Goal: Use online tool/utility: Use online tool/utility

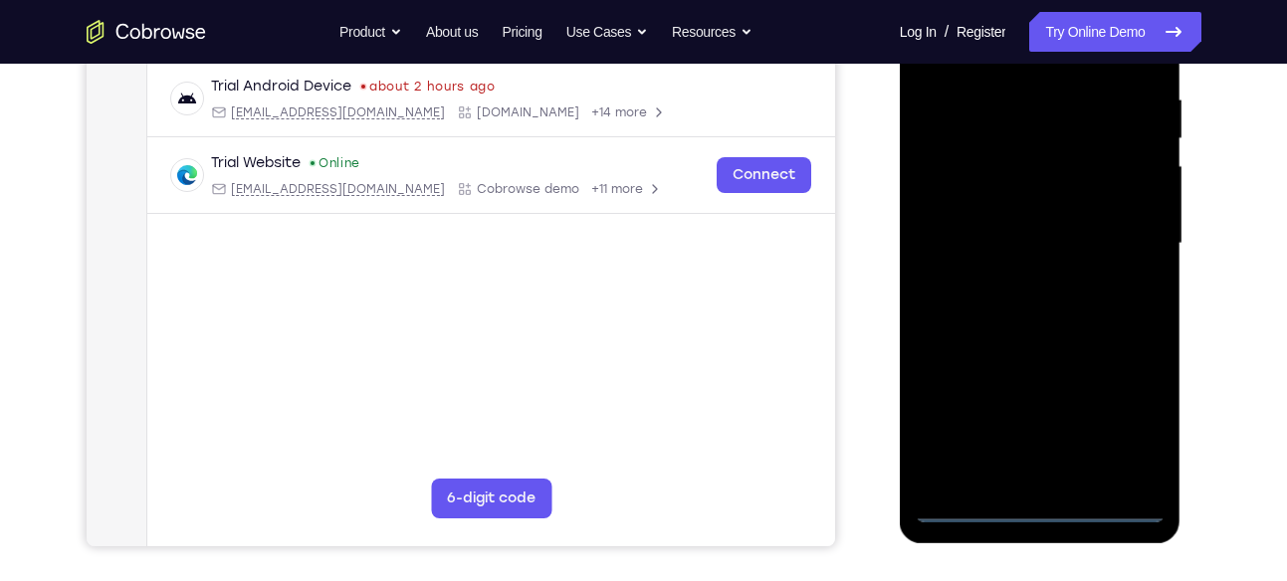
scroll to position [393, 0]
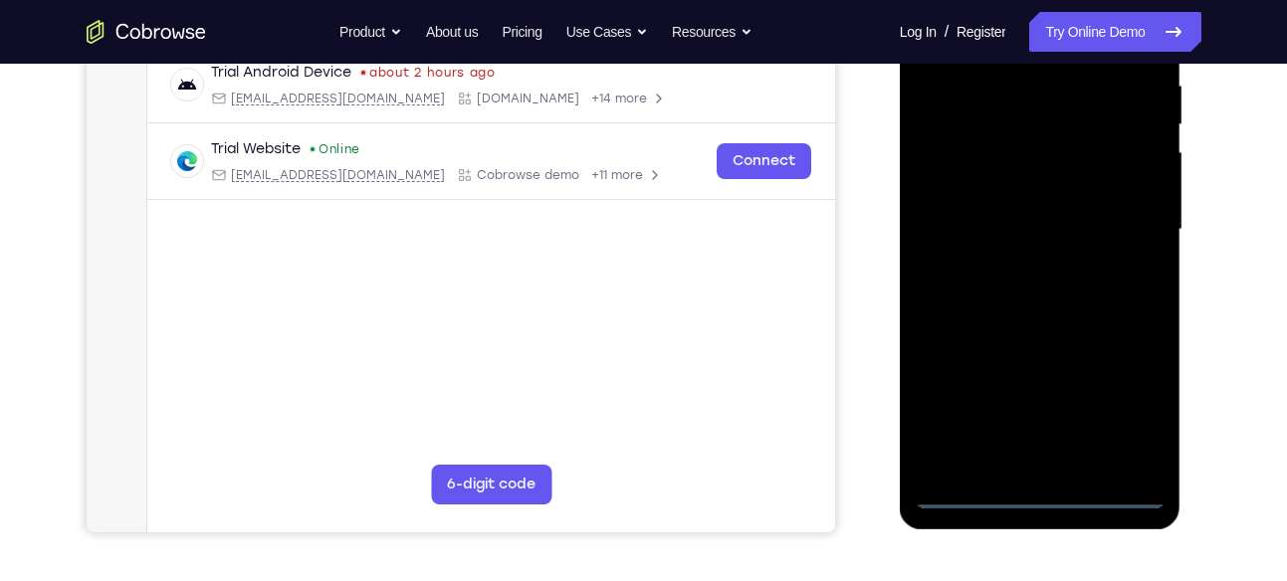
click at [1029, 488] on div at bounding box center [1039, 229] width 251 height 557
click at [1120, 413] on div at bounding box center [1039, 229] width 251 height 557
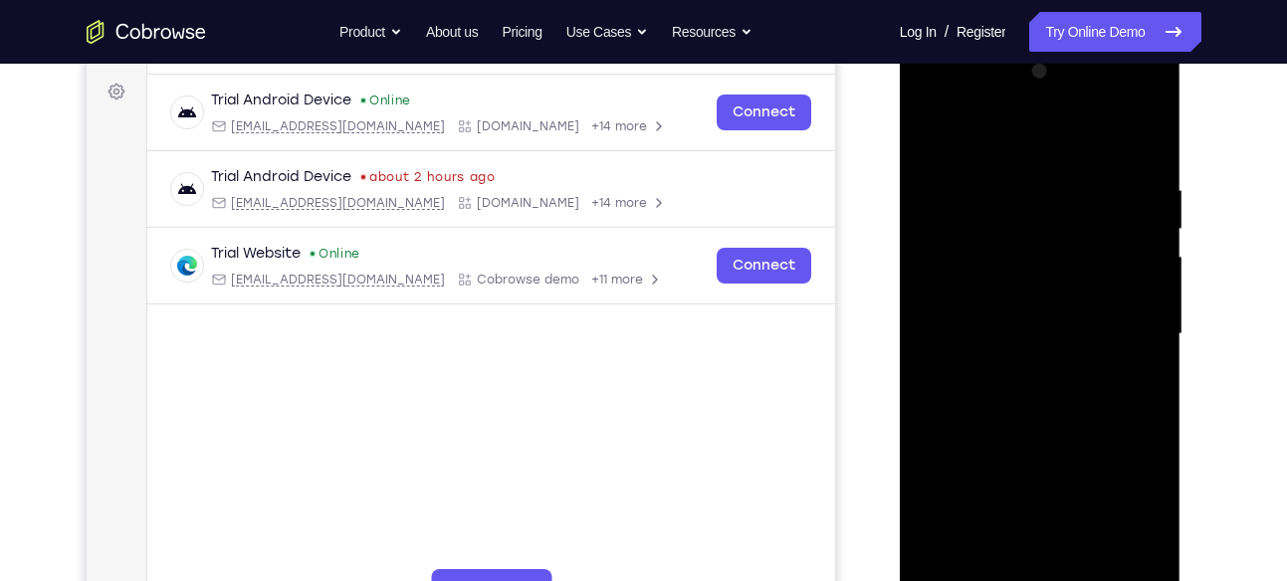
scroll to position [276, 0]
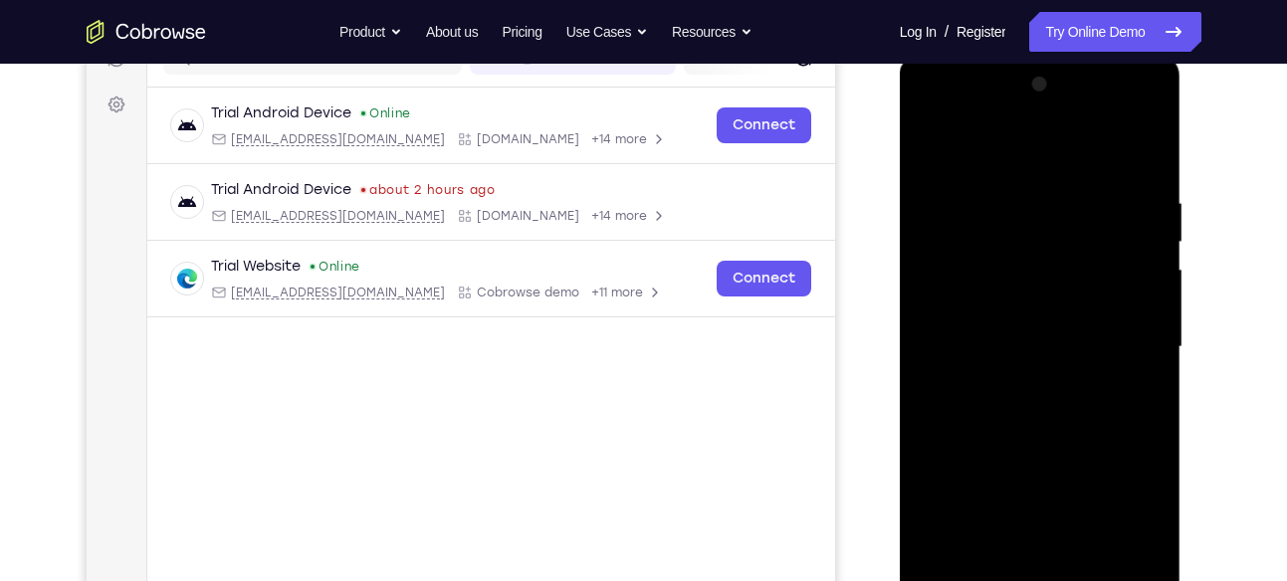
click at [946, 116] on div at bounding box center [1039, 347] width 251 height 557
click at [1133, 340] on div at bounding box center [1039, 347] width 251 height 557
click at [1013, 376] on div at bounding box center [1039, 347] width 251 height 557
click at [1002, 305] on div at bounding box center [1039, 347] width 251 height 557
click at [968, 331] on div at bounding box center [1039, 347] width 251 height 557
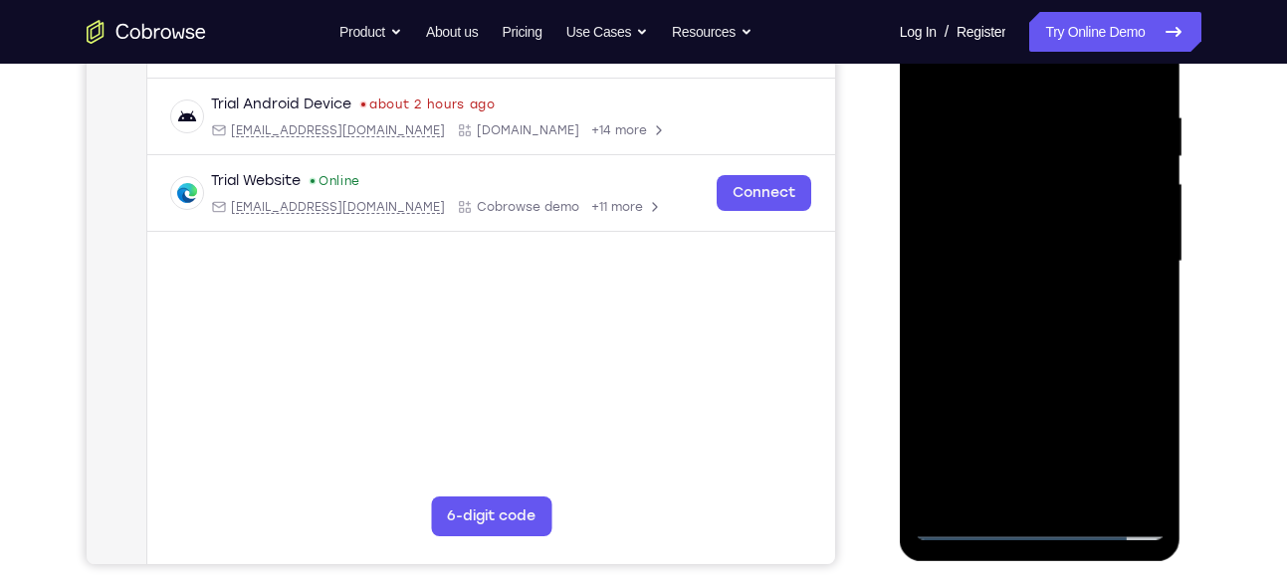
scroll to position [362, 0]
click at [1144, 488] on div at bounding box center [1039, 260] width 251 height 557
click at [1045, 212] on div at bounding box center [1039, 260] width 251 height 557
click at [1153, 321] on div at bounding box center [1039, 260] width 251 height 557
click at [1152, 321] on div at bounding box center [1039, 260] width 251 height 557
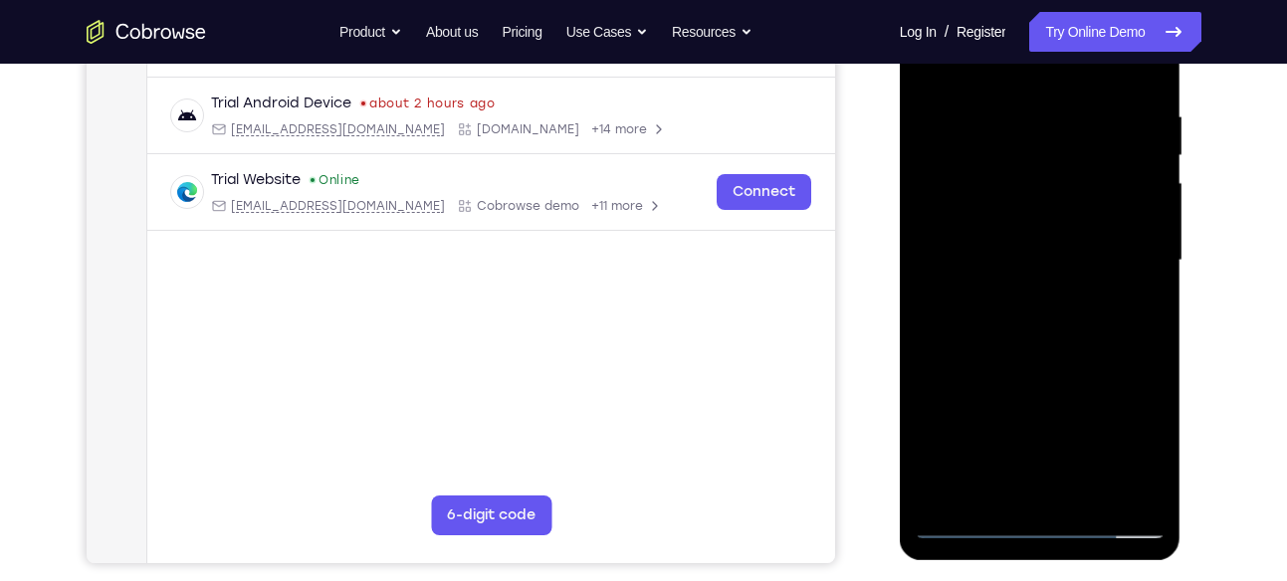
click at [1152, 321] on div at bounding box center [1039, 260] width 251 height 557
drag, startPoint x: 1024, startPoint y: 373, endPoint x: 1020, endPoint y: 219, distance: 154.3
click at [1020, 219] on div at bounding box center [1039, 260] width 251 height 557
drag, startPoint x: 1044, startPoint y: 366, endPoint x: 1038, endPoint y: 188, distance: 178.2
click at [1038, 188] on div at bounding box center [1039, 260] width 251 height 557
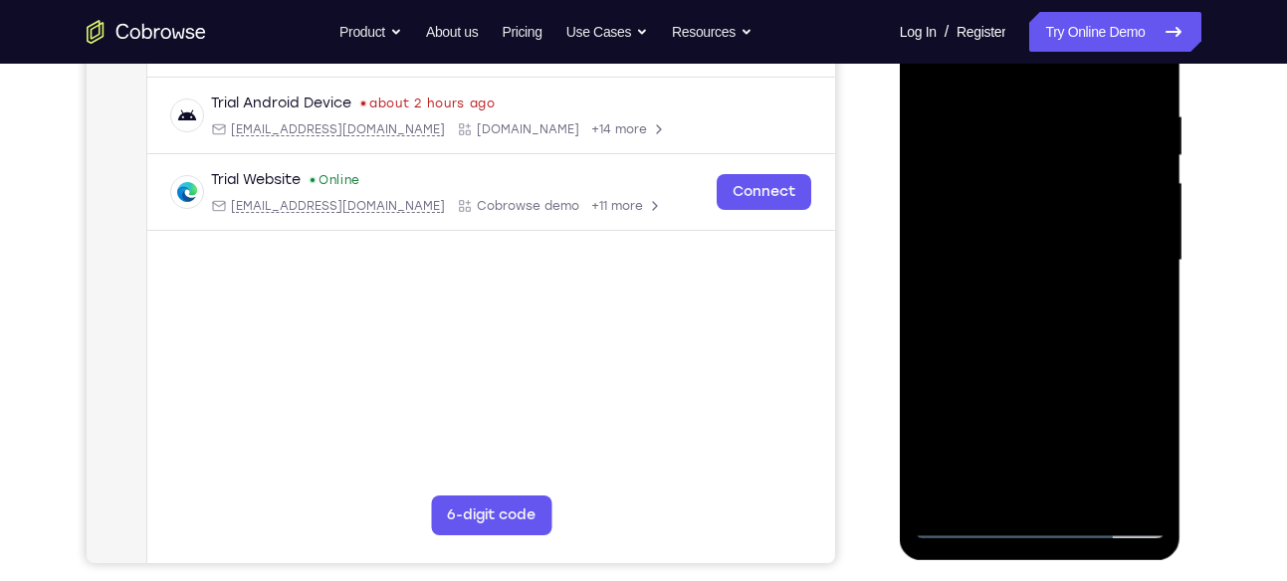
drag, startPoint x: 1040, startPoint y: 360, endPoint x: 1019, endPoint y: 154, distance: 207.0
click at [1019, 154] on div at bounding box center [1039, 260] width 251 height 557
drag, startPoint x: 1056, startPoint y: 347, endPoint x: 1052, endPoint y: 127, distance: 219.9
click at [1052, 127] on div at bounding box center [1039, 260] width 251 height 557
drag, startPoint x: 1064, startPoint y: 262, endPoint x: 1064, endPoint y: 160, distance: 101.5
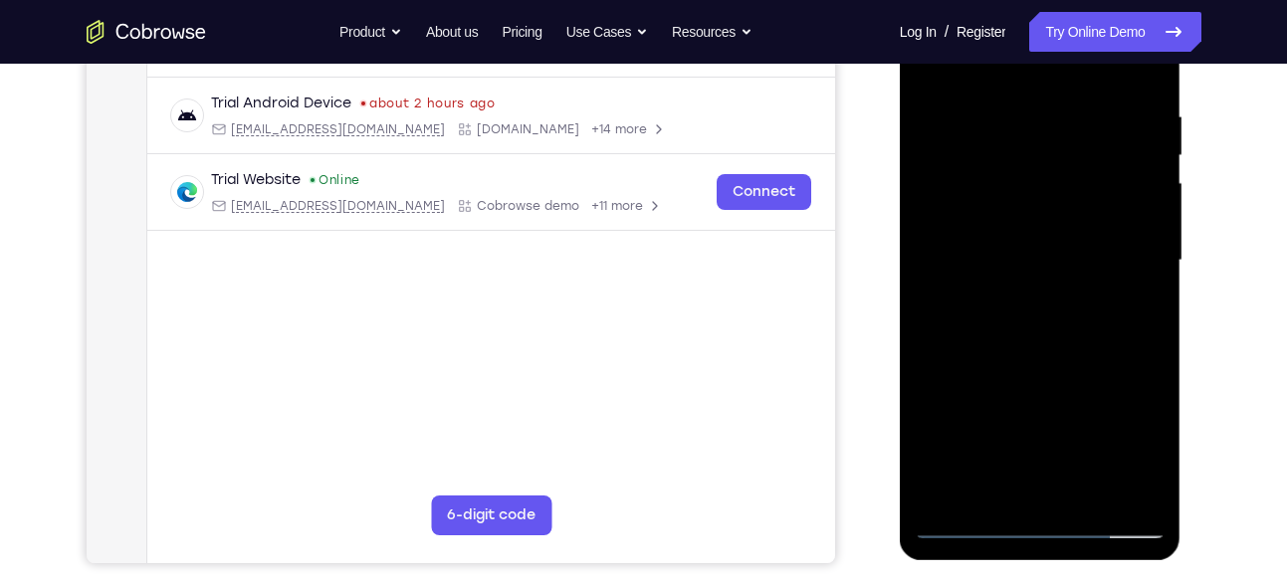
click at [1064, 160] on div at bounding box center [1039, 260] width 251 height 557
drag, startPoint x: 1034, startPoint y: 348, endPoint x: 1044, endPoint y: 165, distance: 183.4
click at [1044, 165] on div at bounding box center [1039, 260] width 251 height 557
drag, startPoint x: 1044, startPoint y: 324, endPoint x: 1039, endPoint y: 125, distance: 199.1
click at [1039, 125] on div at bounding box center [1039, 260] width 251 height 557
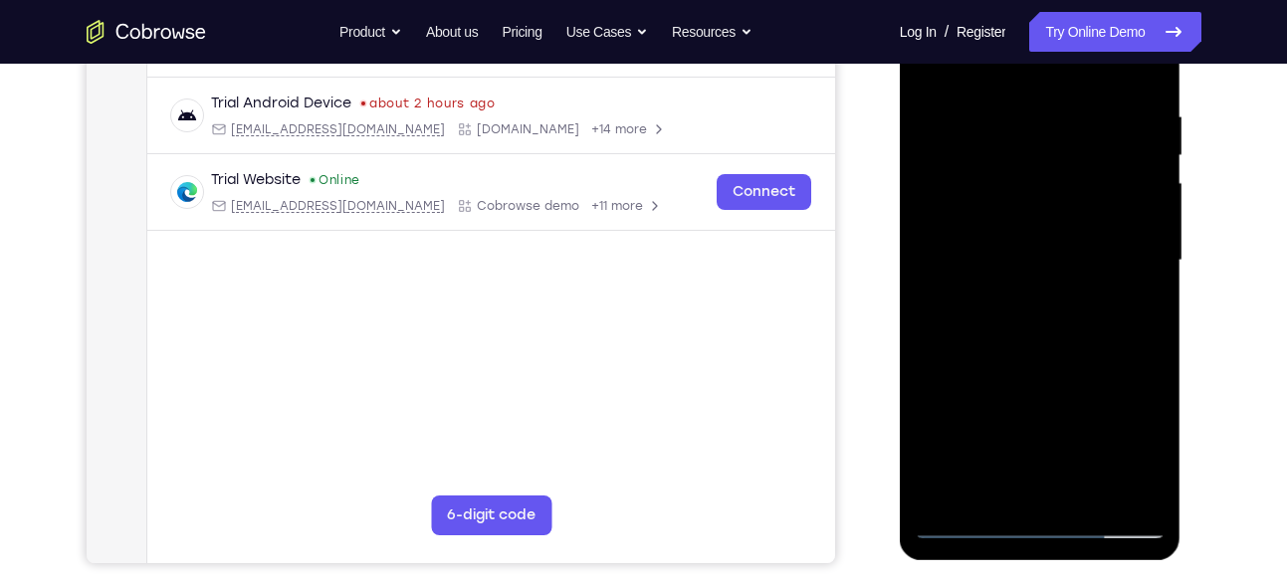
drag, startPoint x: 1044, startPoint y: 367, endPoint x: 1044, endPoint y: 192, distance: 175.1
click at [1044, 192] on div at bounding box center [1039, 260] width 251 height 557
drag, startPoint x: 1038, startPoint y: 351, endPoint x: 1032, endPoint y: 223, distance: 128.5
click at [1032, 223] on div at bounding box center [1039, 260] width 251 height 557
drag, startPoint x: 1058, startPoint y: 348, endPoint x: 1052, endPoint y: 154, distance: 194.1
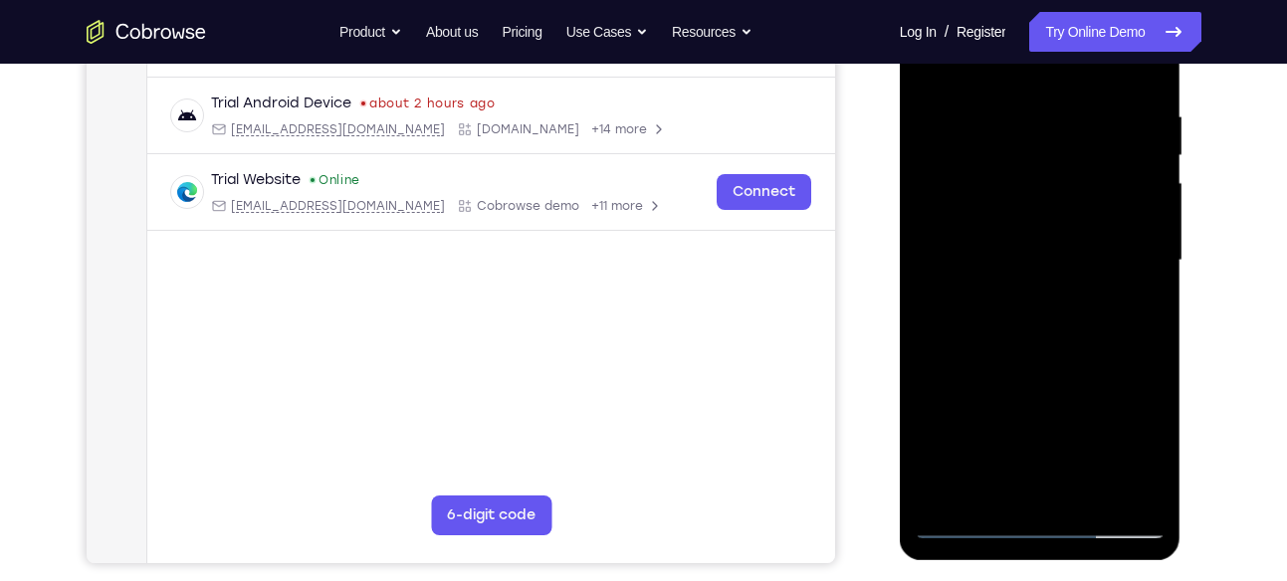
click at [1052, 154] on div at bounding box center [1039, 260] width 251 height 557
drag, startPoint x: 1035, startPoint y: 324, endPoint x: 1019, endPoint y: 141, distance: 183.8
click at [1019, 141] on div at bounding box center [1039, 260] width 251 height 557
drag, startPoint x: 1034, startPoint y: 363, endPoint x: 1036, endPoint y: 180, distance: 183.1
click at [1036, 180] on div at bounding box center [1039, 260] width 251 height 557
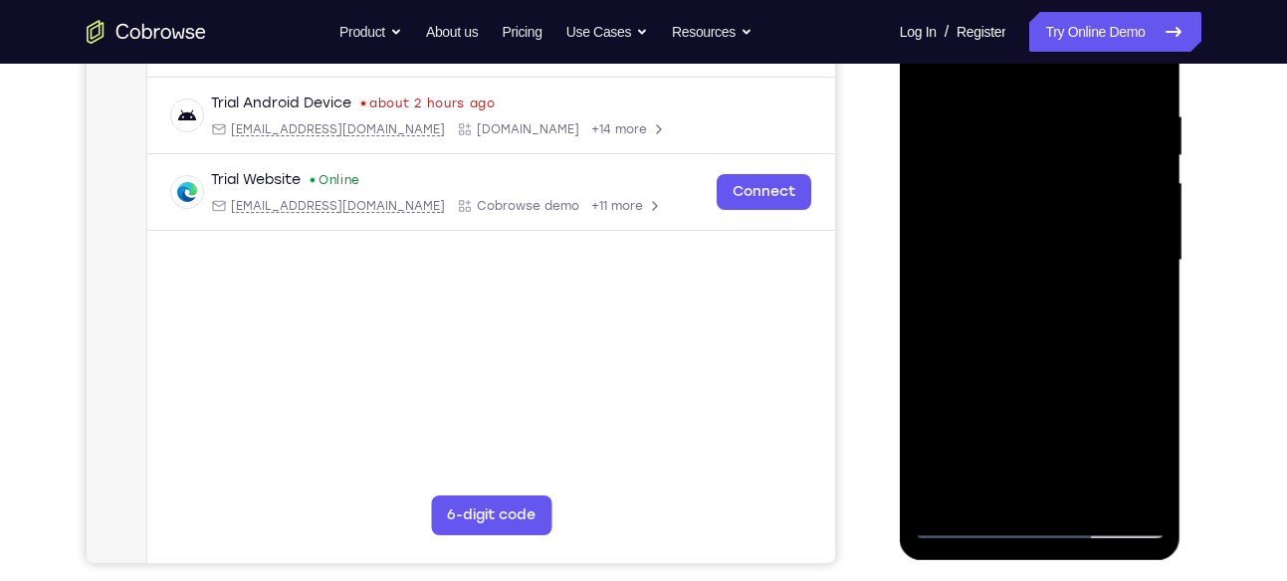
drag, startPoint x: 1038, startPoint y: 341, endPoint x: 1028, endPoint y: 214, distance: 127.8
click at [1028, 214] on div at bounding box center [1039, 260] width 251 height 557
drag, startPoint x: 1040, startPoint y: 386, endPoint x: 1044, endPoint y: 338, distance: 47.9
click at [1044, 338] on div at bounding box center [1039, 260] width 251 height 557
click at [1149, 328] on div at bounding box center [1039, 260] width 251 height 557
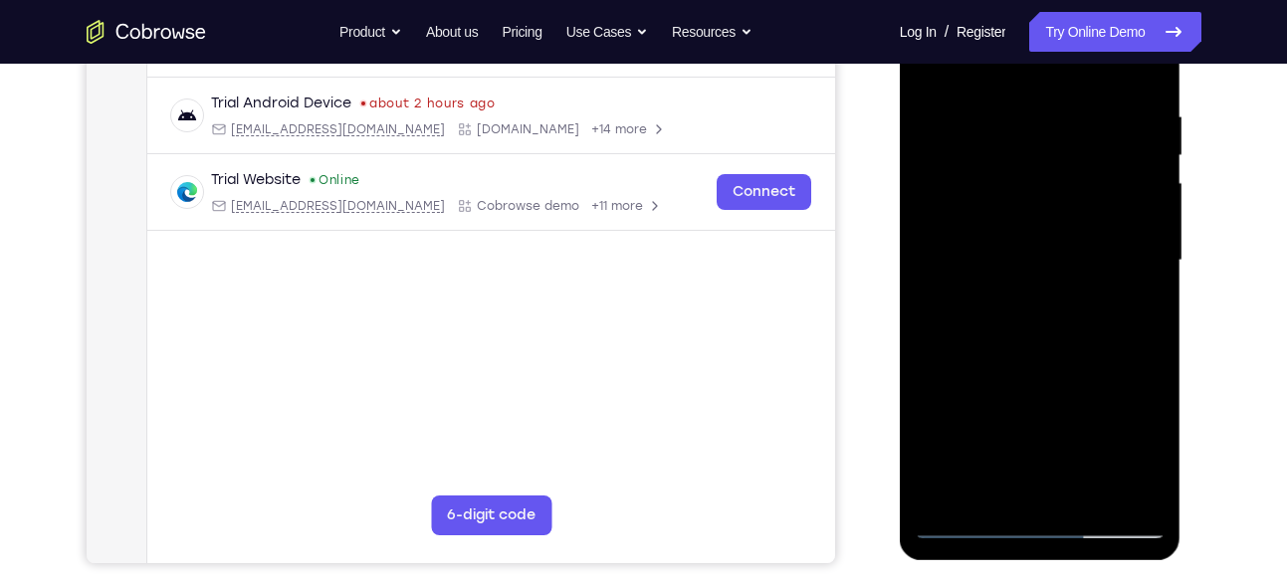
click at [1149, 328] on div at bounding box center [1039, 260] width 251 height 557
drag, startPoint x: 1048, startPoint y: 352, endPoint x: 1033, endPoint y: 127, distance: 225.4
click at [1033, 127] on div at bounding box center [1039, 260] width 251 height 557
drag, startPoint x: 1023, startPoint y: 339, endPoint x: 1033, endPoint y: 141, distance: 198.3
click at [1033, 141] on div at bounding box center [1039, 260] width 251 height 557
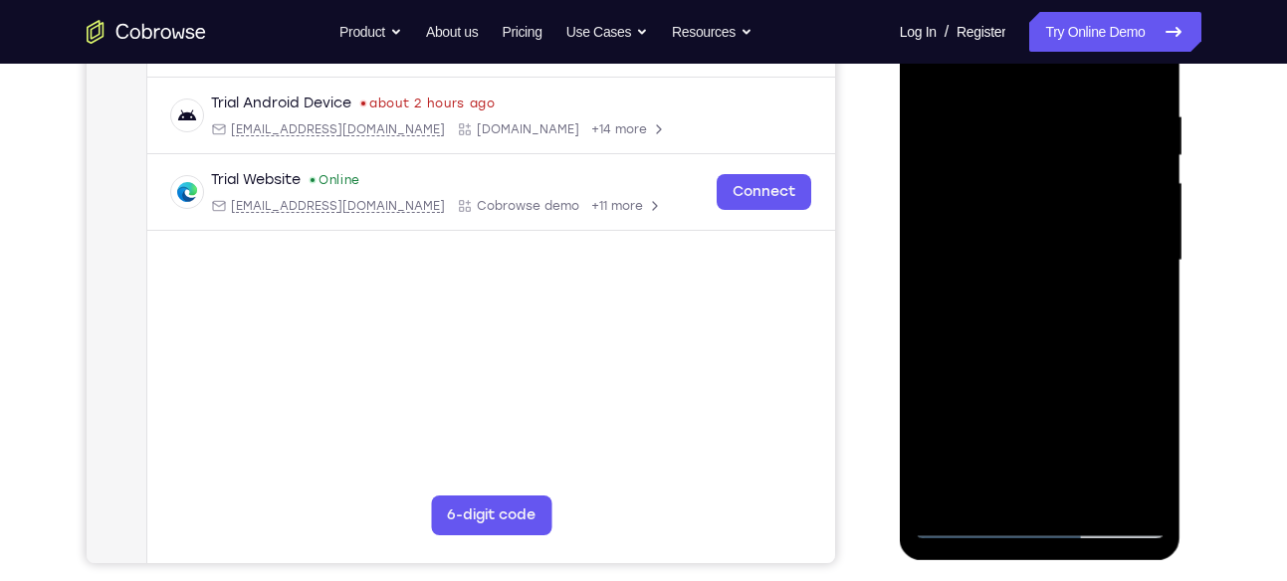
drag, startPoint x: 1048, startPoint y: 369, endPoint x: 1050, endPoint y: 82, distance: 287.6
click at [1050, 82] on div at bounding box center [1039, 260] width 251 height 557
drag, startPoint x: 1053, startPoint y: 389, endPoint x: 1047, endPoint y: 167, distance: 222.0
click at [1047, 167] on div at bounding box center [1039, 260] width 251 height 557
click at [1078, 493] on div at bounding box center [1039, 260] width 251 height 557
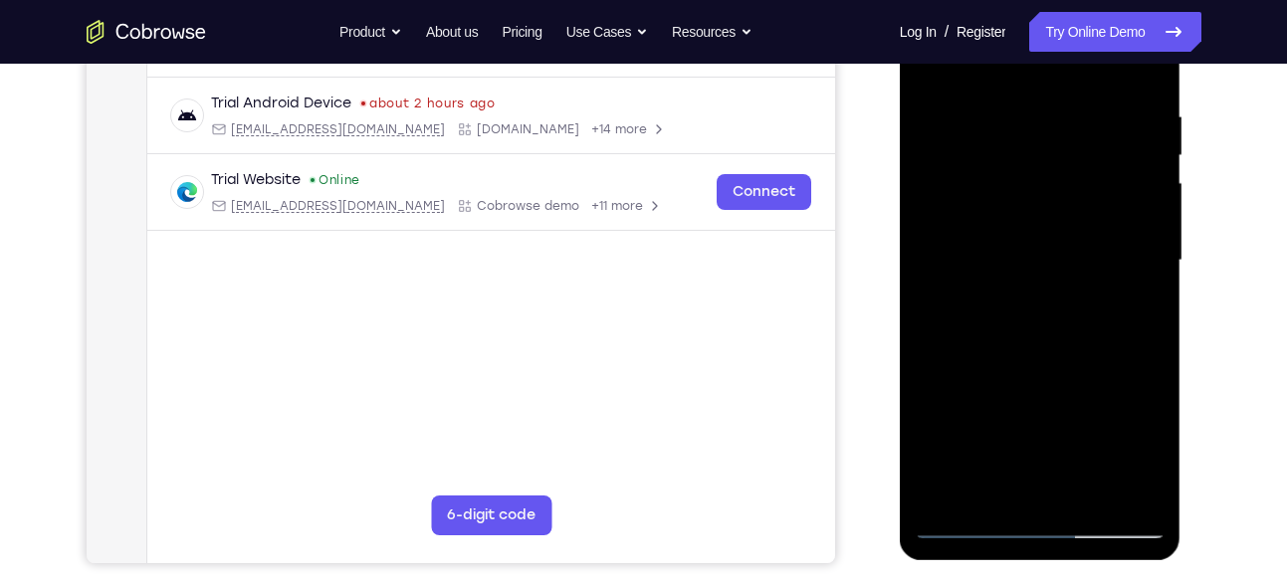
click at [1041, 364] on div at bounding box center [1039, 260] width 251 height 557
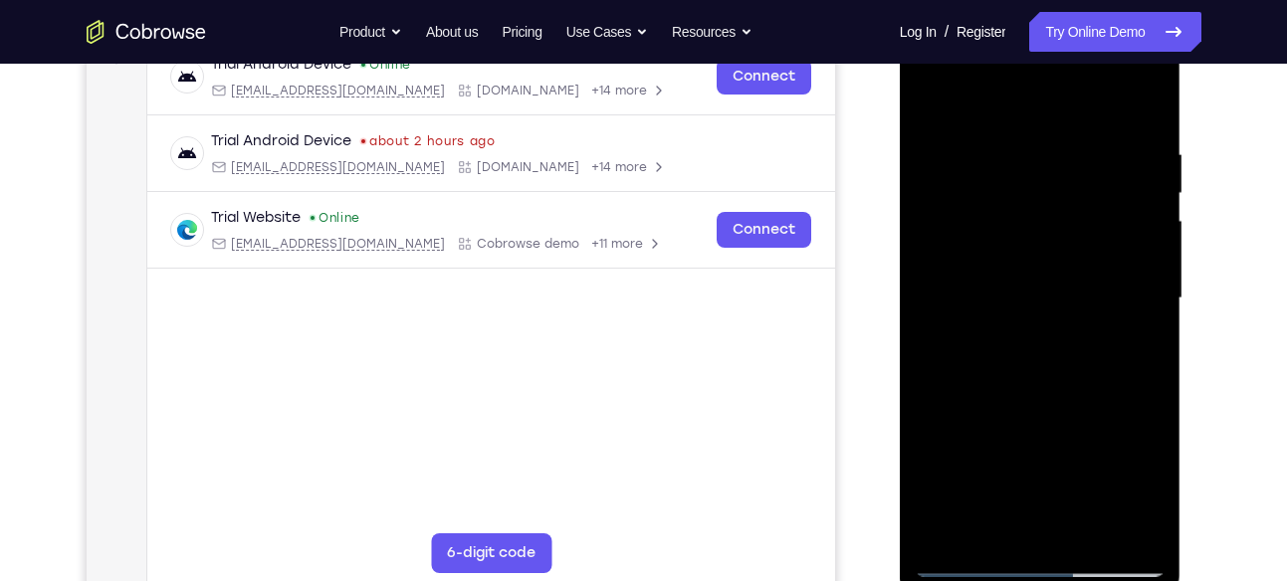
scroll to position [322, 0]
click at [935, 99] on div at bounding box center [1039, 300] width 251 height 557
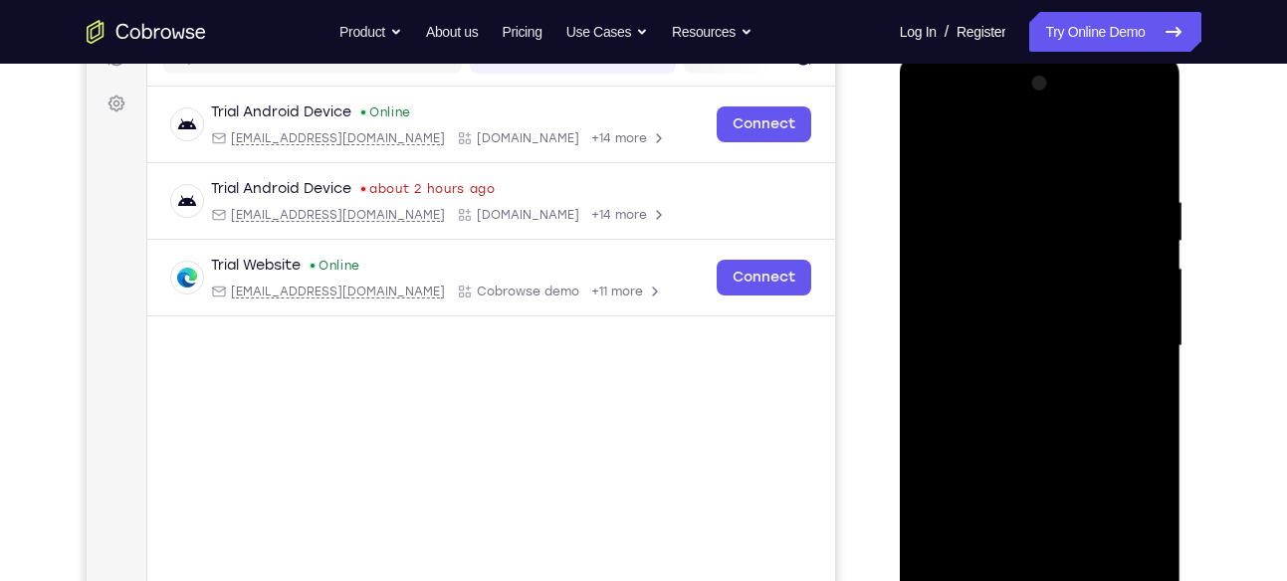
scroll to position [276, 0]
drag, startPoint x: 1067, startPoint y: 238, endPoint x: 1092, endPoint y: 346, distance: 111.3
click at [1092, 346] on div at bounding box center [1039, 347] width 251 height 557
drag, startPoint x: 1114, startPoint y: 188, endPoint x: 972, endPoint y: 200, distance: 142.8
click at [972, 200] on div at bounding box center [1039, 347] width 251 height 557
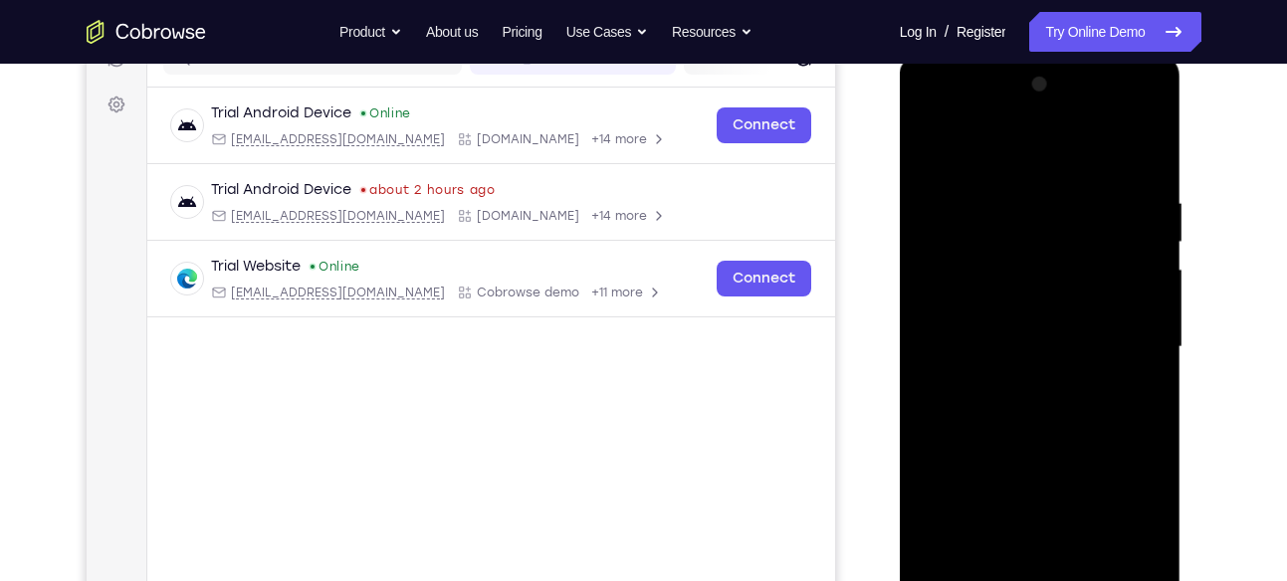
drag, startPoint x: 1109, startPoint y: 185, endPoint x: 1000, endPoint y: 196, distance: 109.0
click at [1000, 196] on div at bounding box center [1039, 347] width 251 height 557
drag, startPoint x: 1099, startPoint y: 201, endPoint x: 1000, endPoint y: 199, distance: 98.5
click at [1000, 199] on div at bounding box center [1039, 347] width 251 height 557
drag, startPoint x: 1102, startPoint y: 188, endPoint x: 962, endPoint y: 205, distance: 140.3
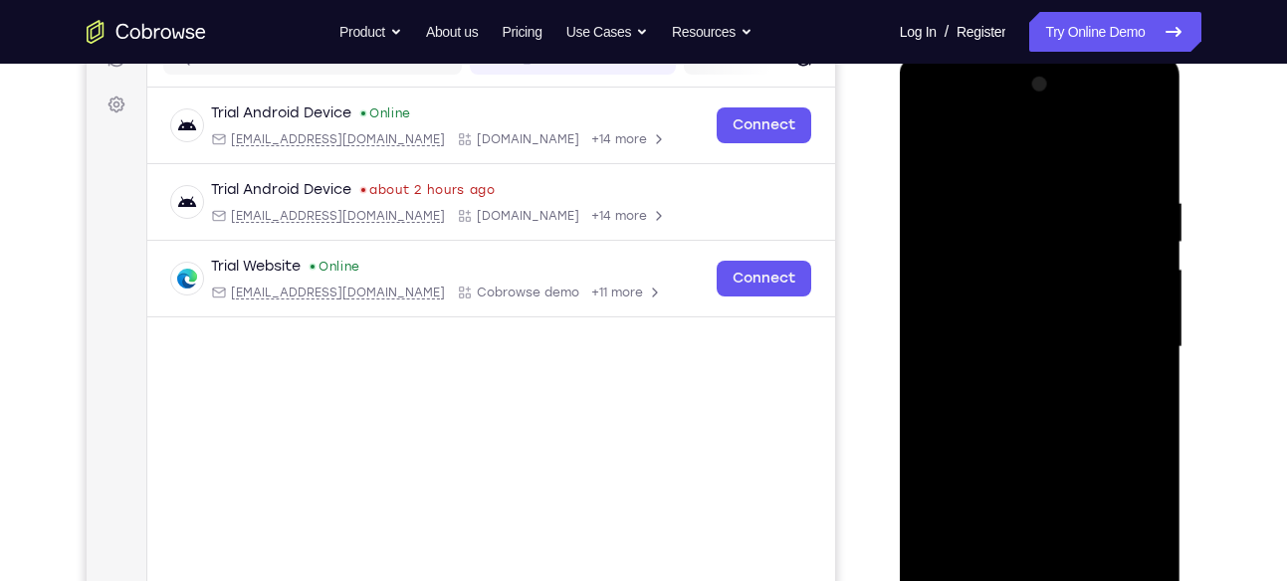
click at [962, 205] on div at bounding box center [1039, 347] width 251 height 557
drag, startPoint x: 1094, startPoint y: 183, endPoint x: 969, endPoint y: 198, distance: 125.3
click at [969, 198] on div at bounding box center [1039, 347] width 251 height 557
drag, startPoint x: 1094, startPoint y: 189, endPoint x: 956, endPoint y: 215, distance: 139.7
click at [956, 215] on div at bounding box center [1039, 347] width 251 height 557
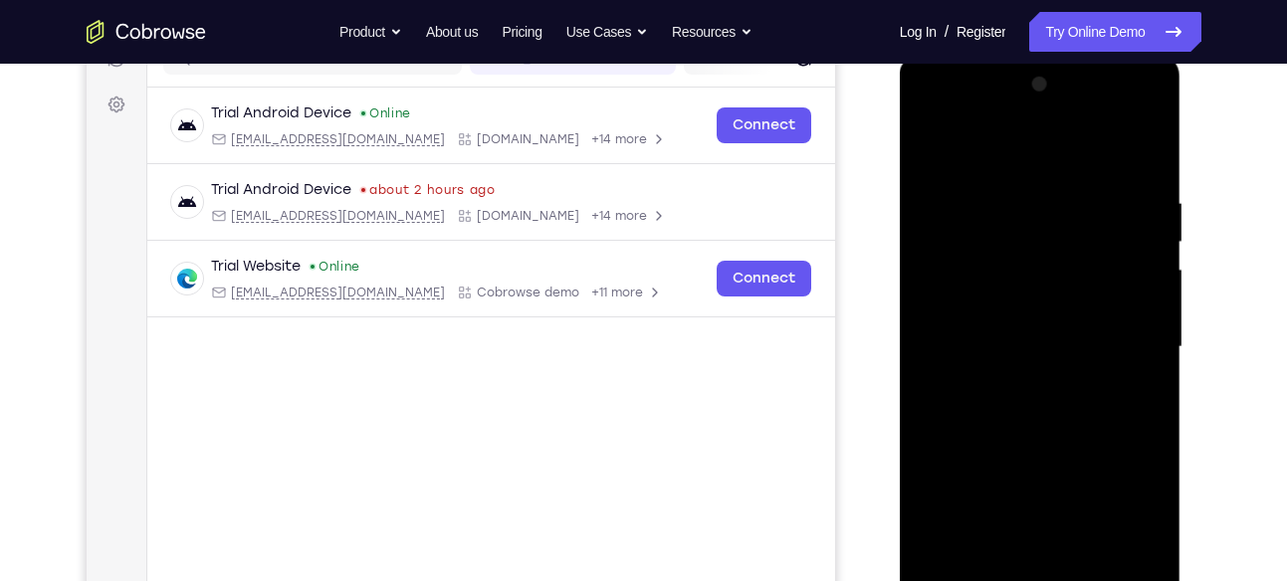
drag, startPoint x: 1093, startPoint y: 188, endPoint x: 1008, endPoint y: 196, distance: 85.0
click at [1008, 196] on div at bounding box center [1039, 347] width 251 height 557
drag, startPoint x: 1094, startPoint y: 188, endPoint x: 1009, endPoint y: 197, distance: 85.1
click at [1009, 197] on div at bounding box center [1039, 347] width 251 height 557
drag, startPoint x: 1098, startPoint y: 188, endPoint x: 1006, endPoint y: 202, distance: 92.6
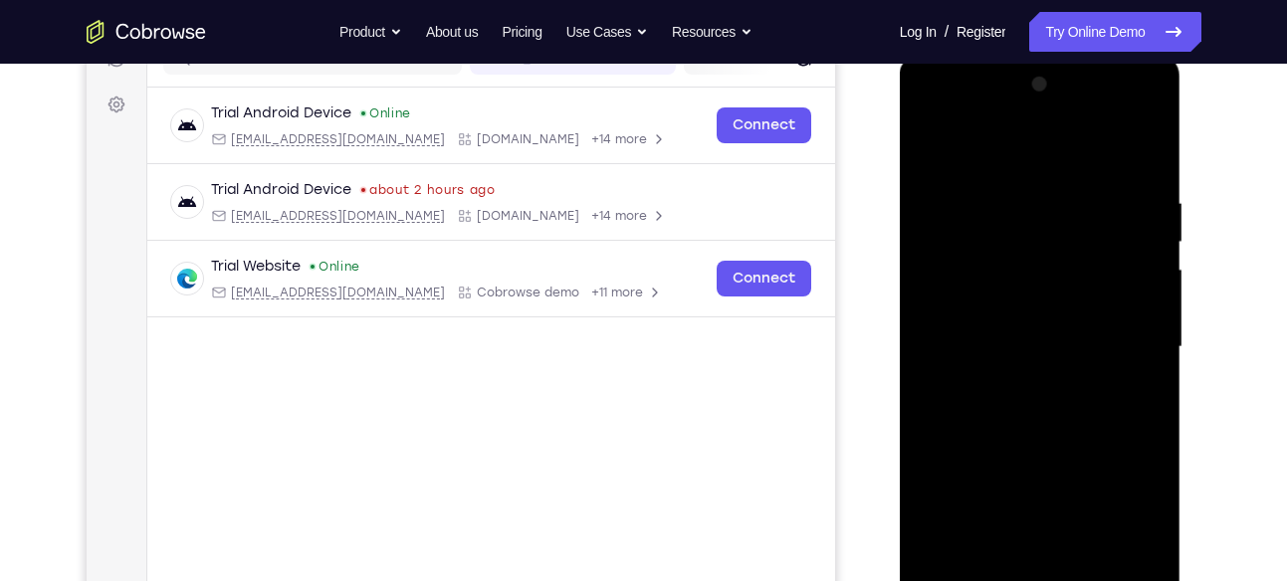
click at [1006, 202] on div at bounding box center [1039, 347] width 251 height 557
drag, startPoint x: 1088, startPoint y: 184, endPoint x: 982, endPoint y: 194, distance: 105.9
click at [982, 194] on div at bounding box center [1039, 347] width 251 height 557
drag, startPoint x: 1089, startPoint y: 184, endPoint x: 944, endPoint y: 208, distance: 146.2
click at [944, 208] on div at bounding box center [1039, 347] width 251 height 557
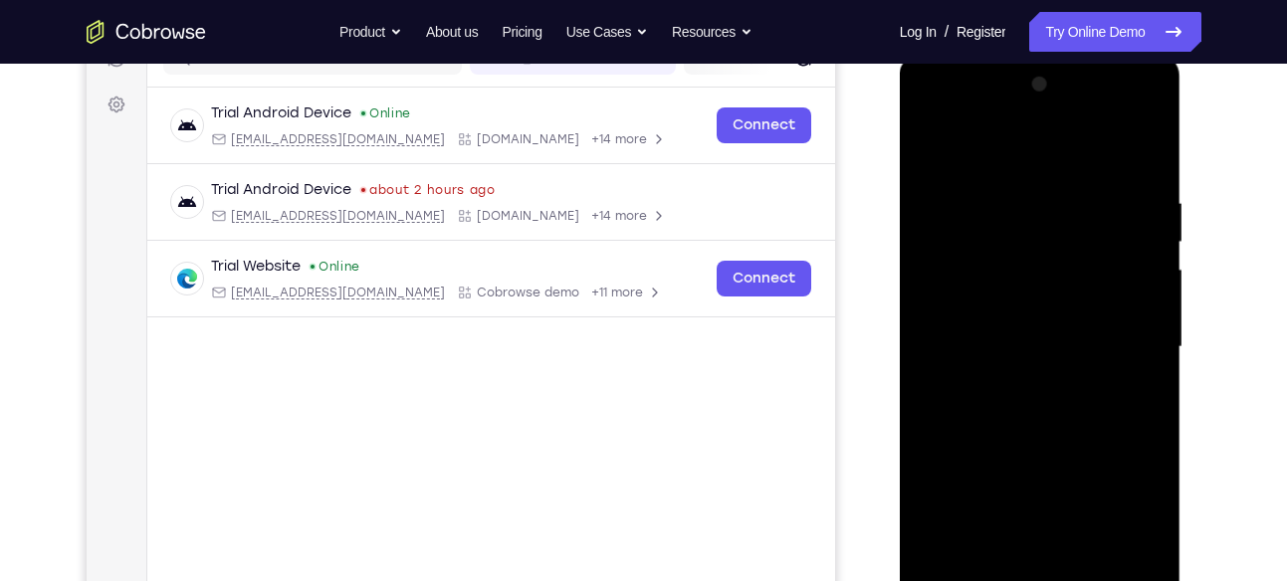
drag, startPoint x: 1113, startPoint y: 190, endPoint x: 1006, endPoint y: 198, distance: 107.8
click at [1006, 198] on div at bounding box center [1039, 347] width 251 height 557
drag, startPoint x: 1097, startPoint y: 188, endPoint x: 969, endPoint y: 220, distance: 131.3
click at [969, 220] on div at bounding box center [1039, 347] width 251 height 557
drag, startPoint x: 1118, startPoint y: 184, endPoint x: 989, endPoint y: 203, distance: 130.7
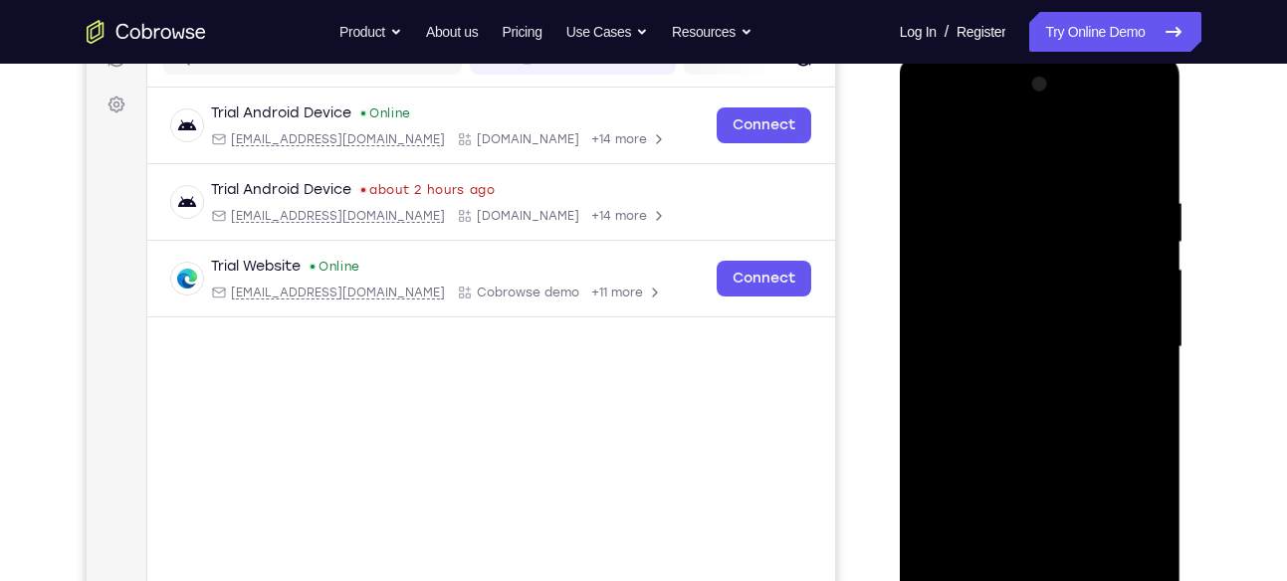
click at [989, 203] on div at bounding box center [1039, 347] width 251 height 557
drag, startPoint x: 1102, startPoint y: 192, endPoint x: 966, endPoint y: 211, distance: 136.6
click at [966, 211] on div at bounding box center [1039, 347] width 251 height 557
drag, startPoint x: 1083, startPoint y: 189, endPoint x: 963, endPoint y: 202, distance: 120.1
click at [963, 202] on div at bounding box center [1039, 347] width 251 height 557
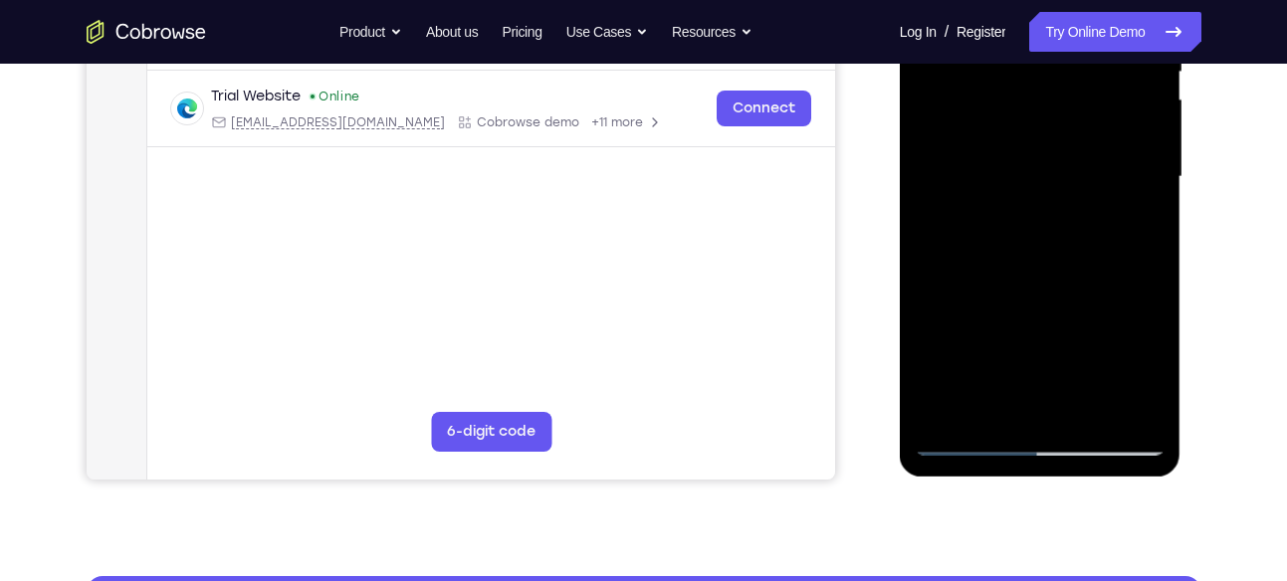
scroll to position [445, 0]
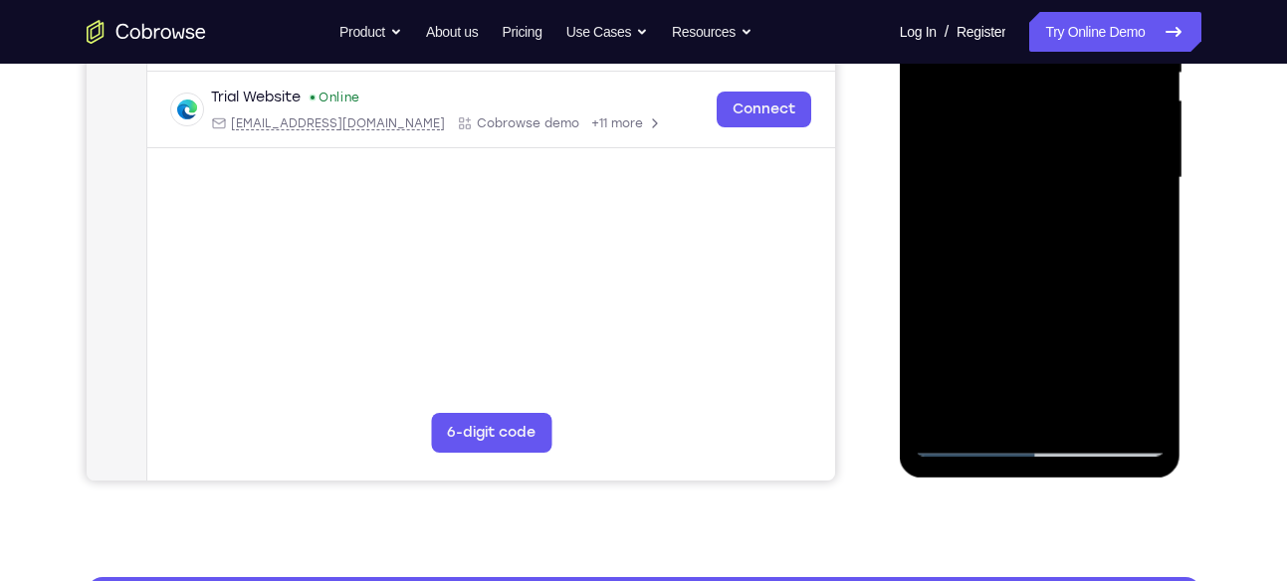
click at [1034, 403] on div at bounding box center [1039, 177] width 251 height 557
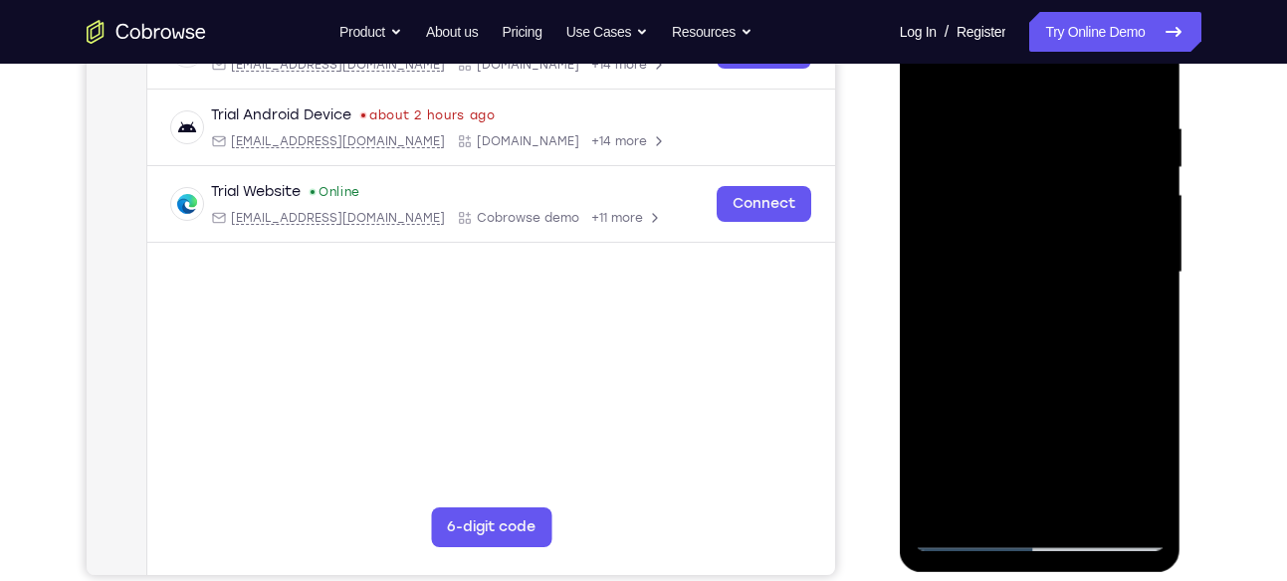
scroll to position [349, 0]
drag, startPoint x: 1016, startPoint y: 363, endPoint x: 1003, endPoint y: 153, distance: 210.4
click at [1003, 153] on div at bounding box center [1039, 273] width 251 height 557
drag, startPoint x: 1034, startPoint y: 371, endPoint x: 1016, endPoint y: 52, distance: 319.9
click at [1016, 52] on div at bounding box center [1039, 273] width 251 height 557
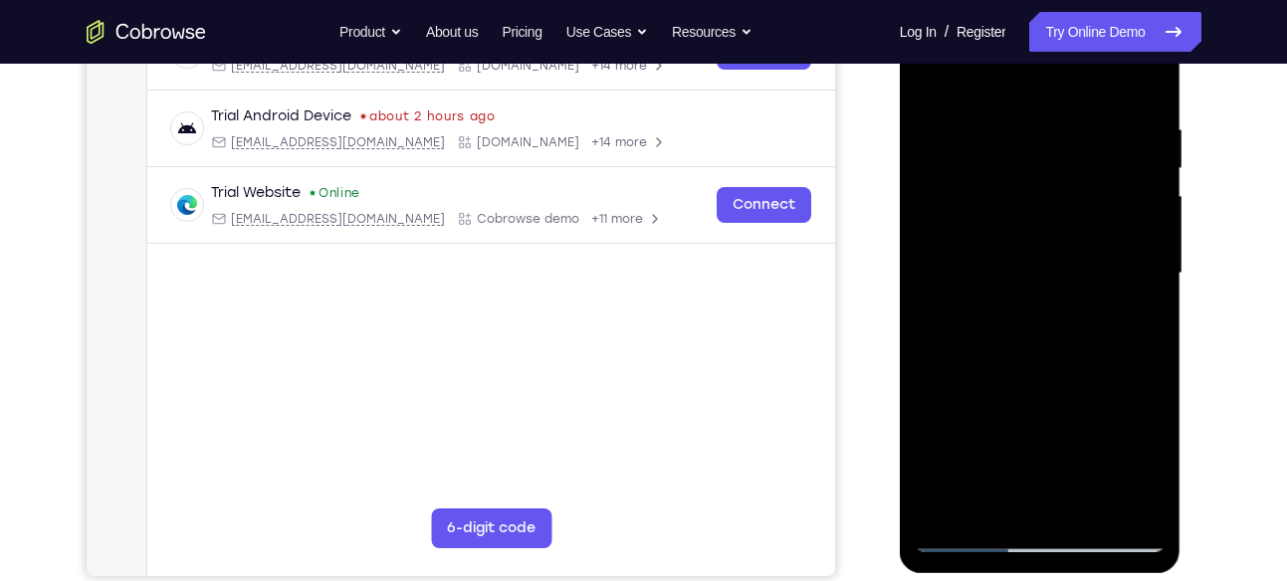
drag, startPoint x: 1015, startPoint y: 377, endPoint x: 983, endPoint y: 76, distance: 303.2
click at [983, 76] on div at bounding box center [1039, 273] width 251 height 557
drag, startPoint x: 1021, startPoint y: 358, endPoint x: 995, endPoint y: 149, distance: 210.6
click at [995, 149] on div at bounding box center [1039, 273] width 251 height 557
drag, startPoint x: 1028, startPoint y: 387, endPoint x: 999, endPoint y: 91, distance: 297.9
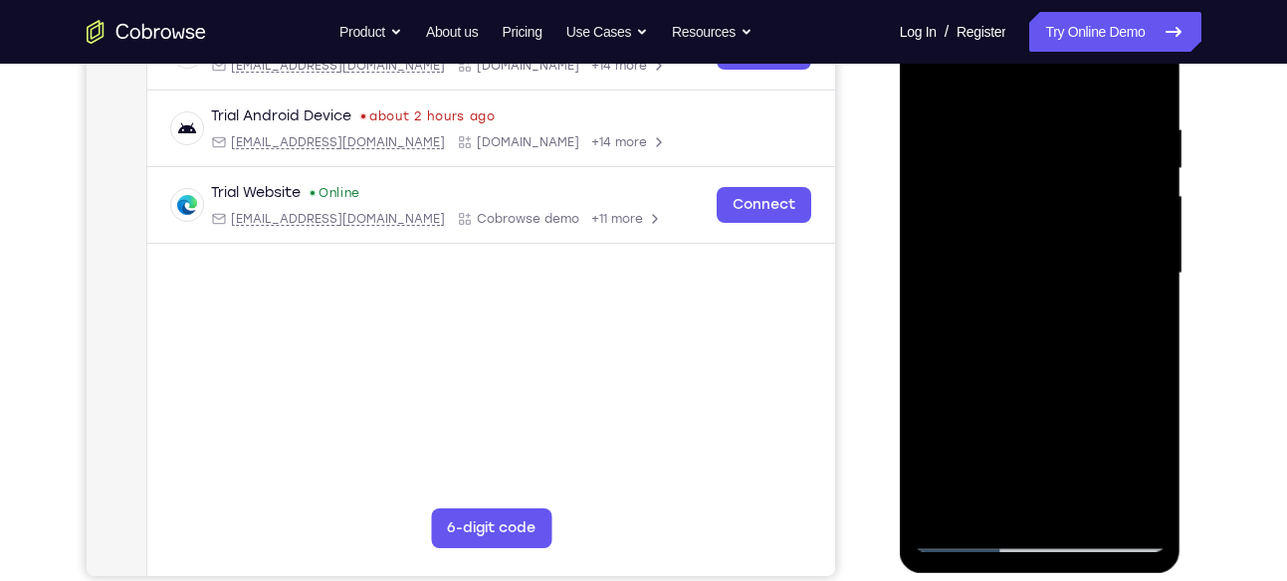
click at [999, 91] on div at bounding box center [1039, 273] width 251 height 557
drag, startPoint x: 1020, startPoint y: 376, endPoint x: 1001, endPoint y: 91, distance: 286.2
click at [1001, 91] on div at bounding box center [1039, 273] width 251 height 557
drag, startPoint x: 1042, startPoint y: 343, endPoint x: 1019, endPoint y: 70, distance: 274.6
click at [1019, 70] on div at bounding box center [1039, 273] width 251 height 557
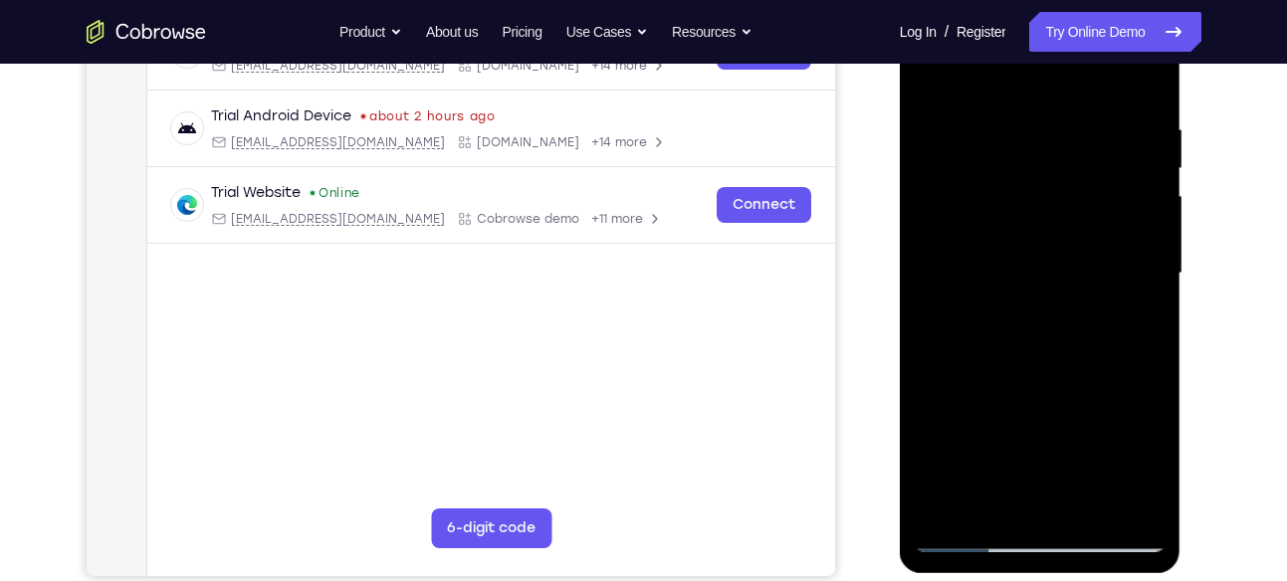
drag, startPoint x: 1048, startPoint y: 385, endPoint x: 1032, endPoint y: 135, distance: 250.3
click at [1032, 135] on div at bounding box center [1039, 273] width 251 height 557
drag, startPoint x: 1056, startPoint y: 385, endPoint x: 1044, endPoint y: 82, distance: 303.7
click at [1044, 82] on div at bounding box center [1039, 273] width 251 height 557
drag, startPoint x: 1049, startPoint y: 373, endPoint x: 1938, endPoint y: 39, distance: 950.4
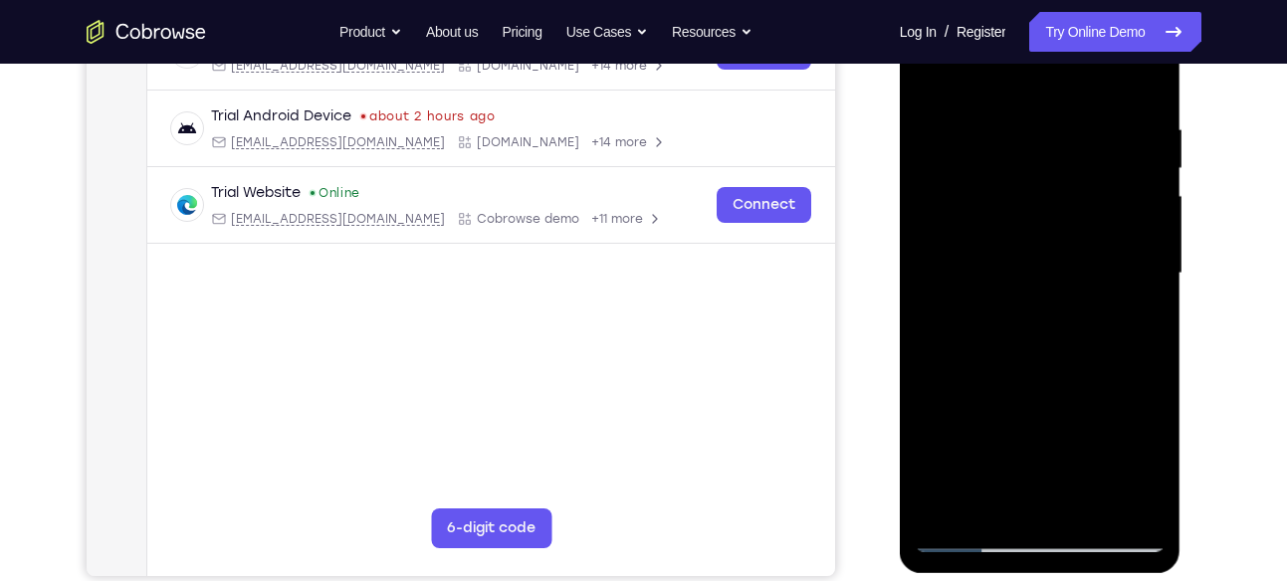
click at [1039, 59] on div at bounding box center [1039, 273] width 251 height 557
drag, startPoint x: 1063, startPoint y: 355, endPoint x: 1039, endPoint y: 68, distance: 288.6
click at [1039, 68] on div at bounding box center [1039, 273] width 251 height 557
drag, startPoint x: 1024, startPoint y: 359, endPoint x: 1024, endPoint y: 108, distance: 250.8
click at [1024, 108] on div at bounding box center [1039, 273] width 251 height 557
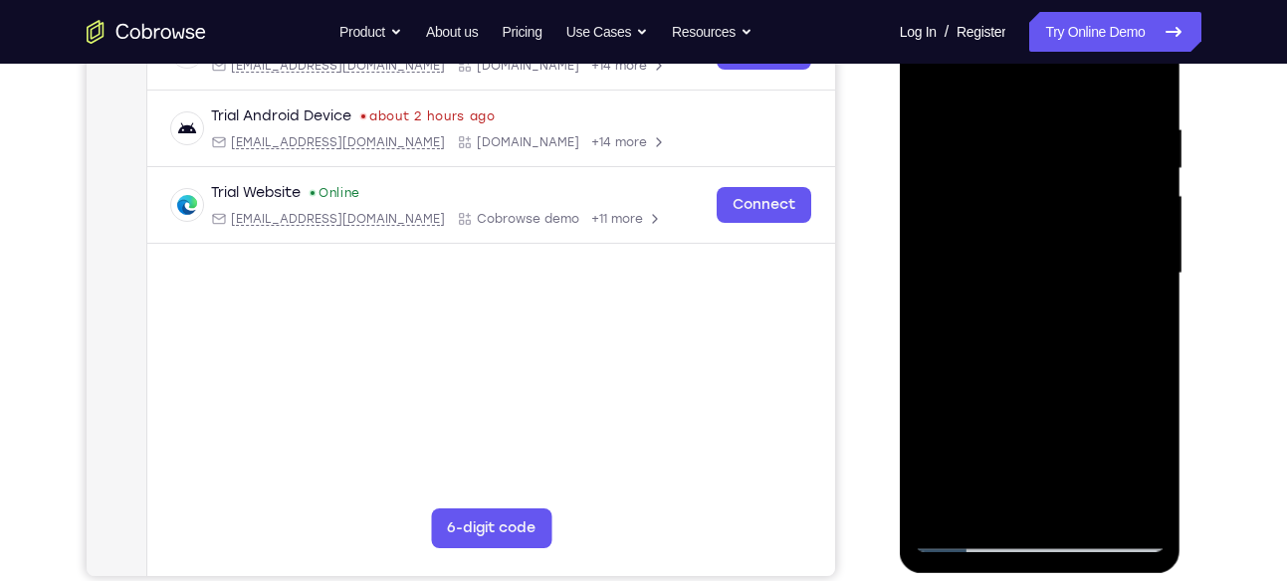
drag, startPoint x: 1040, startPoint y: 402, endPoint x: 1020, endPoint y: 123, distance: 279.3
click at [1020, 123] on div at bounding box center [1039, 273] width 251 height 557
drag, startPoint x: 1036, startPoint y: 367, endPoint x: 1015, endPoint y: 89, distance: 279.4
click at [1015, 89] on div at bounding box center [1039, 273] width 251 height 557
click at [1067, 306] on div at bounding box center [1039, 273] width 251 height 557
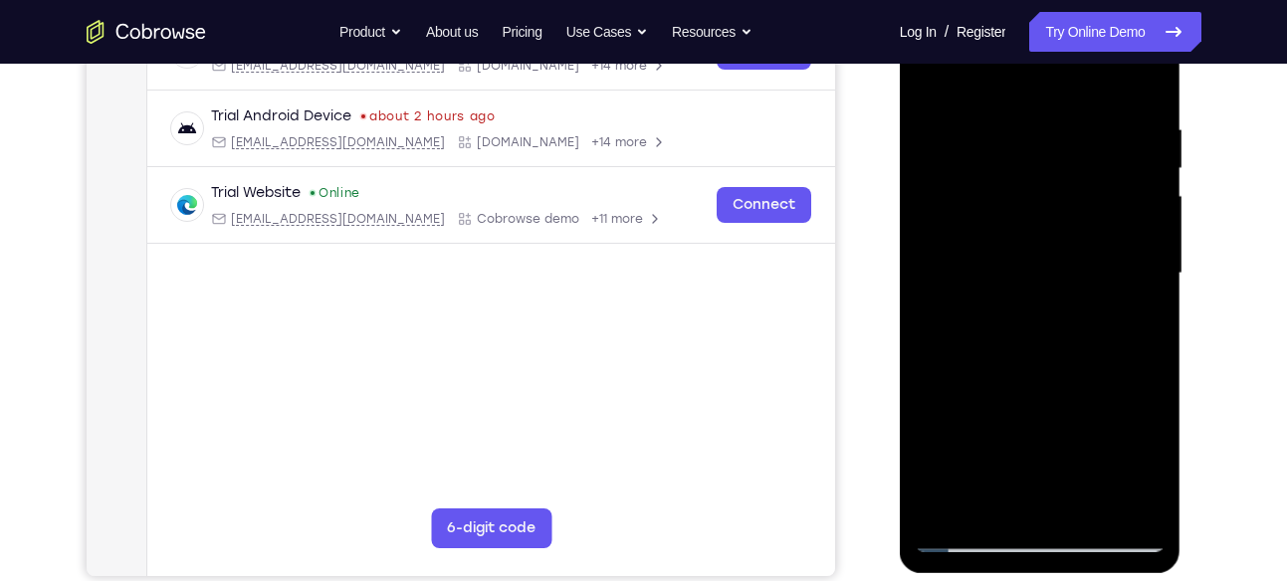
click at [1147, 369] on div at bounding box center [1039, 273] width 251 height 557
click at [1049, 105] on div at bounding box center [1039, 273] width 251 height 557
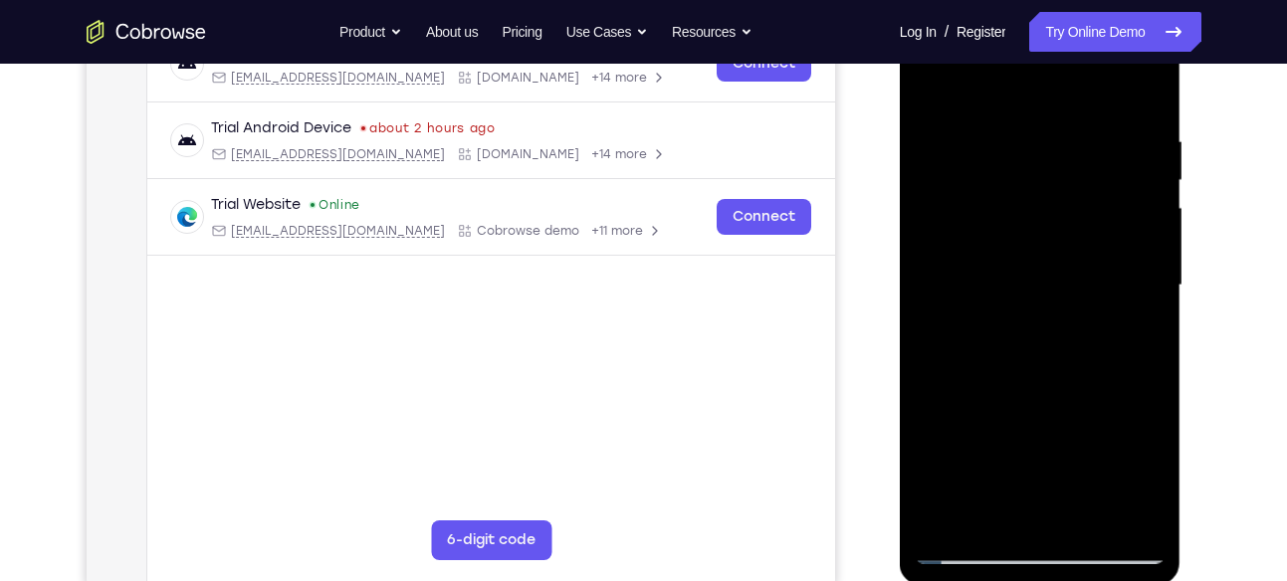
scroll to position [331, 0]
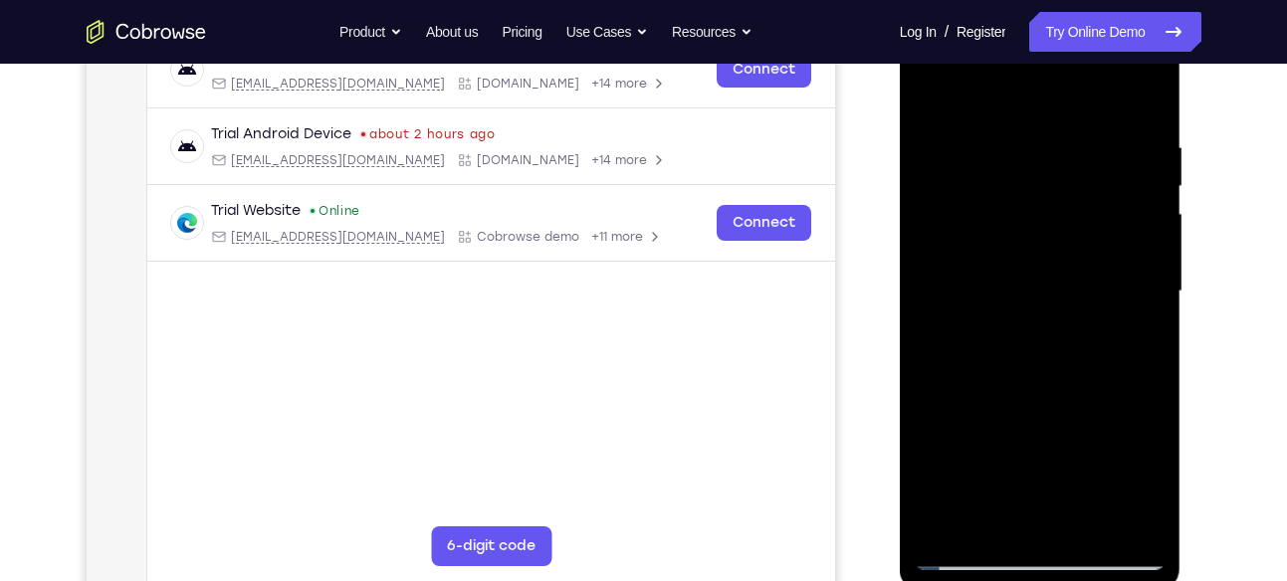
drag, startPoint x: 1037, startPoint y: 374, endPoint x: 1032, endPoint y: 123, distance: 250.8
click at [1032, 123] on div at bounding box center [1039, 291] width 251 height 557
drag, startPoint x: 1036, startPoint y: 366, endPoint x: 1016, endPoint y: 92, distance: 275.4
click at [1016, 92] on div at bounding box center [1039, 291] width 251 height 557
drag, startPoint x: 1060, startPoint y: 401, endPoint x: 1045, endPoint y: 168, distance: 233.3
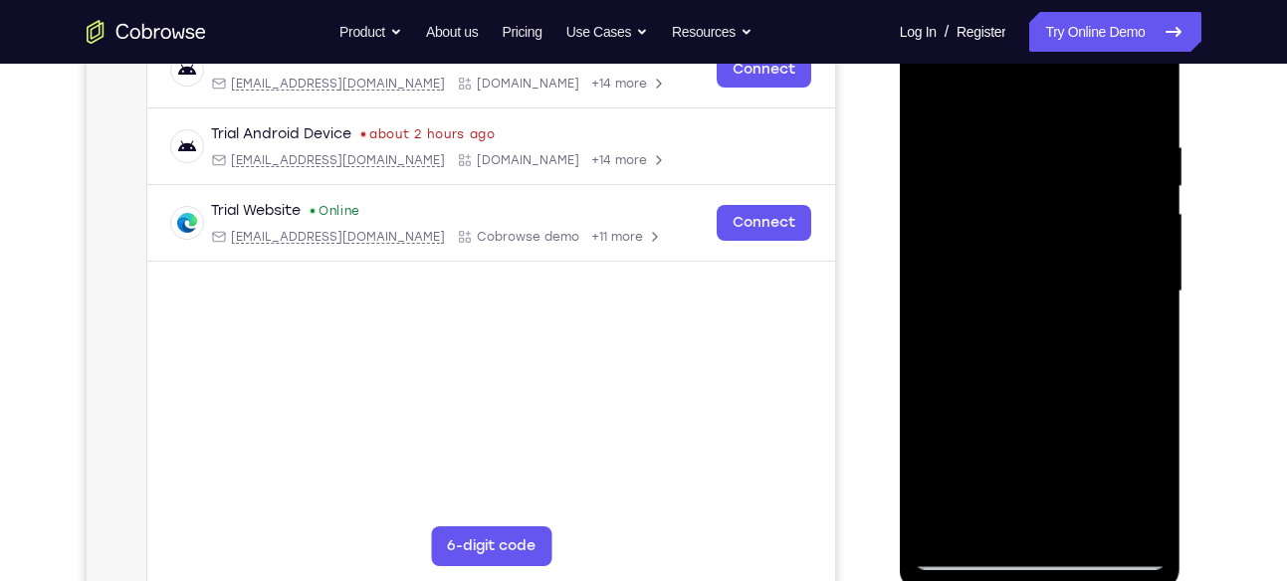
click at [1045, 168] on div at bounding box center [1039, 291] width 251 height 557
drag, startPoint x: 1041, startPoint y: 367, endPoint x: 1044, endPoint y: 105, distance: 261.7
click at [1044, 105] on div at bounding box center [1039, 291] width 251 height 557
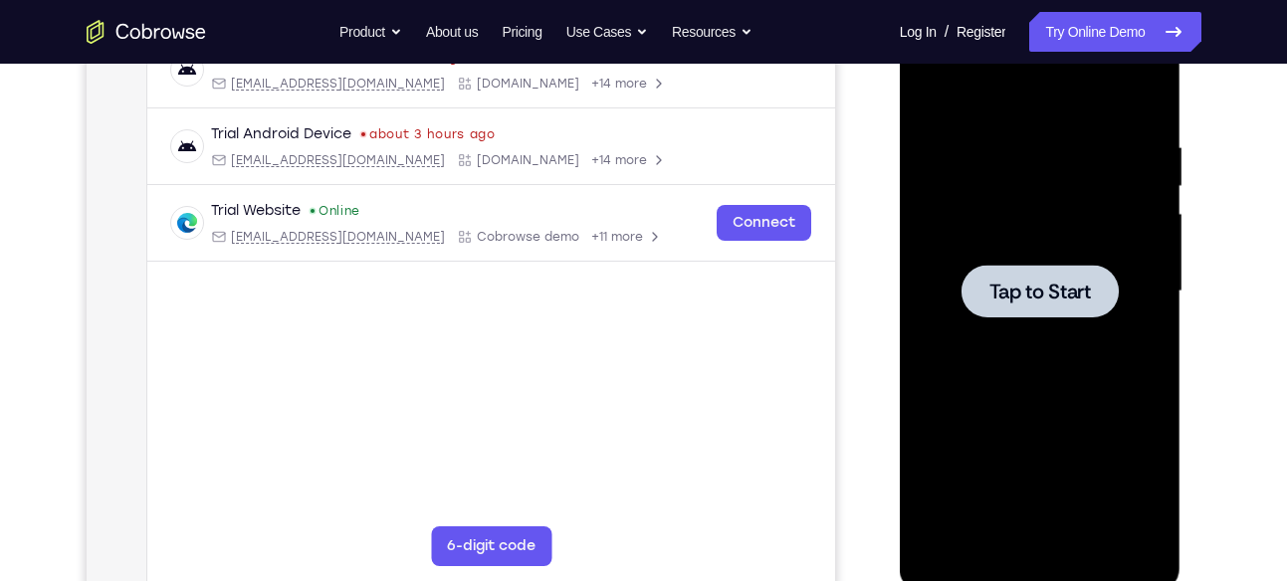
click at [983, 254] on div at bounding box center [1039, 291] width 251 height 557
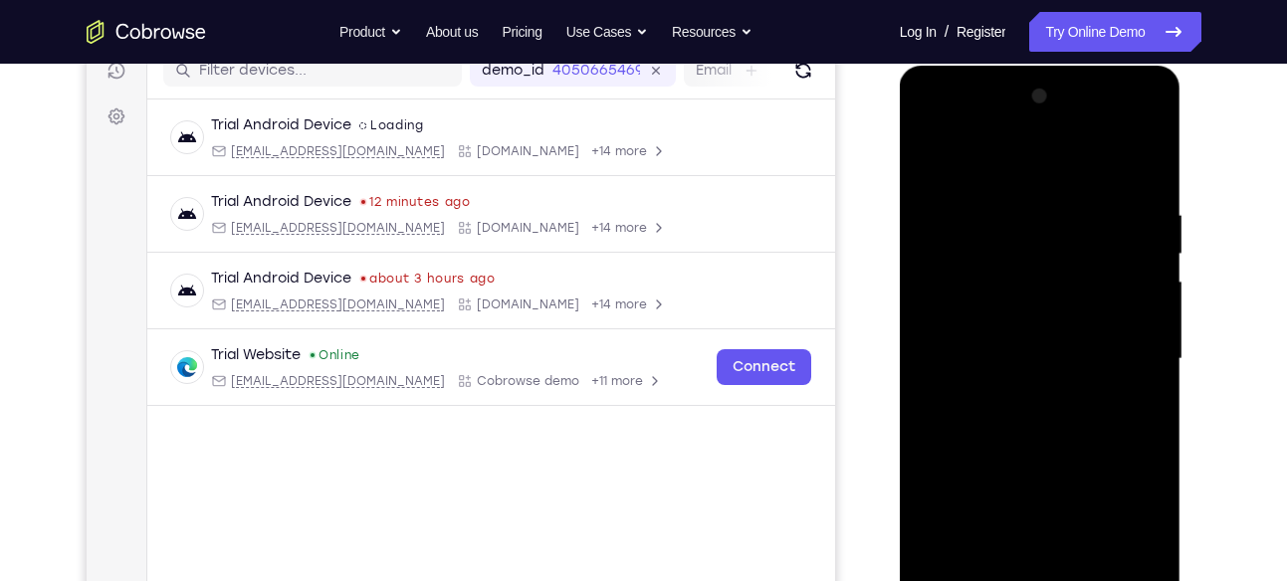
scroll to position [261, 0]
